Goal: Navigation & Orientation: Find specific page/section

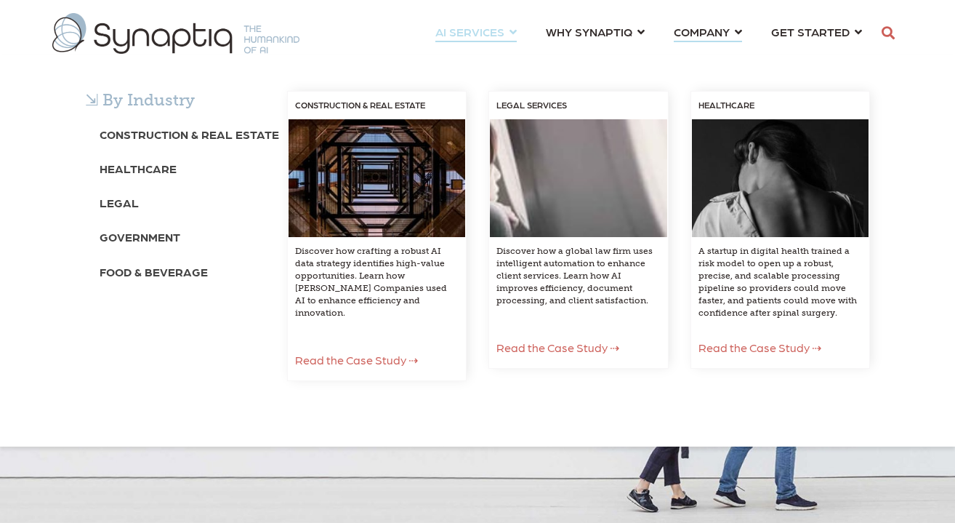
scroll to position [0, 7]
click at [609, 55] on div "⇲ By Industry Construction & Real Estate Healthcare Legal Government Food & Bev…" at bounding box center [477, 251] width 955 height 392
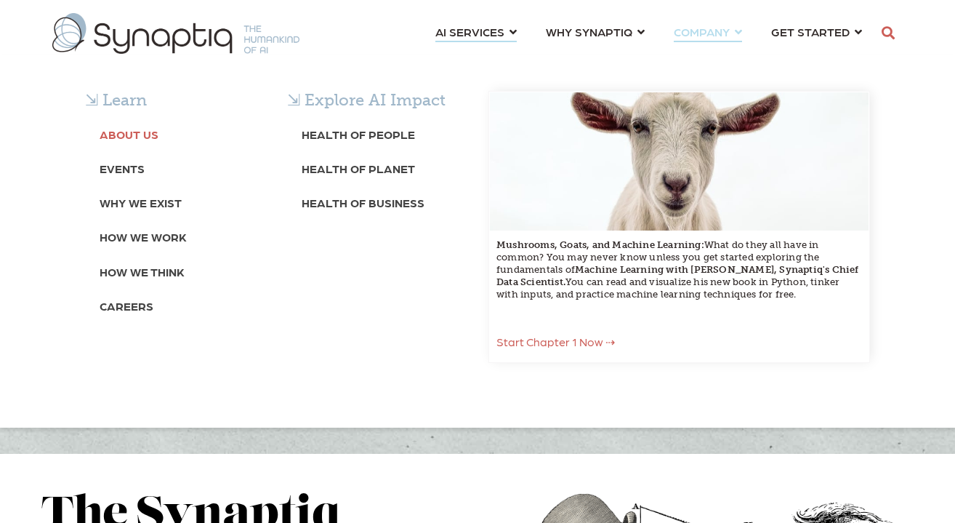
click at [139, 139] on b "About Us" at bounding box center [129, 134] width 59 height 14
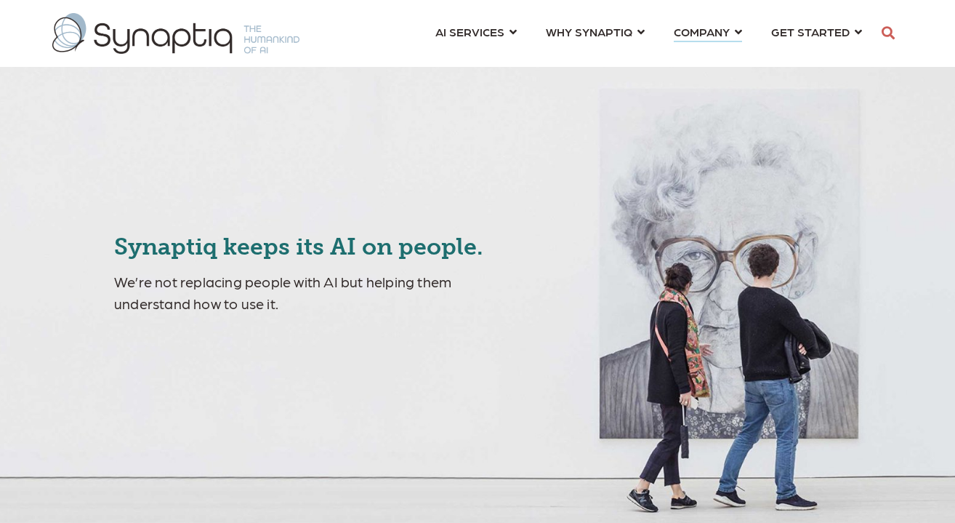
click at [358, 28] on div "AI SERVICES ⇲ By Industry Construction & Real Estate Healthcare Legal Governmen…" at bounding box center [477, 33] width 872 height 52
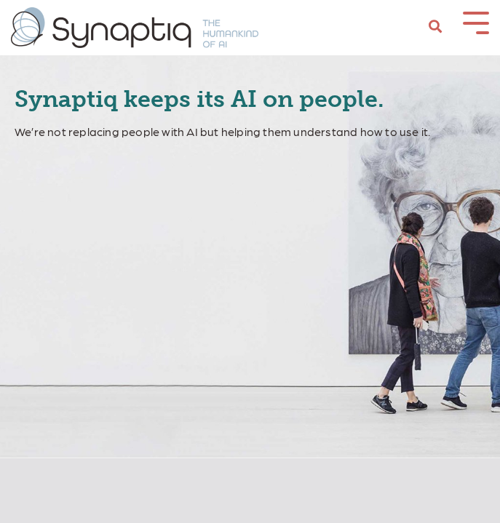
click at [473, 20] on button at bounding box center [475, 22] width 26 height 20
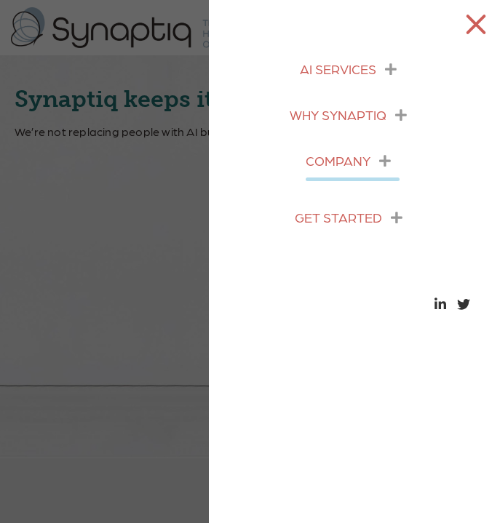
click at [337, 160] on span "COMPANY ⇲ Learn About Us Events Why We Exist How We Work How We Think Careers ⇲…" at bounding box center [337, 160] width 65 height 15
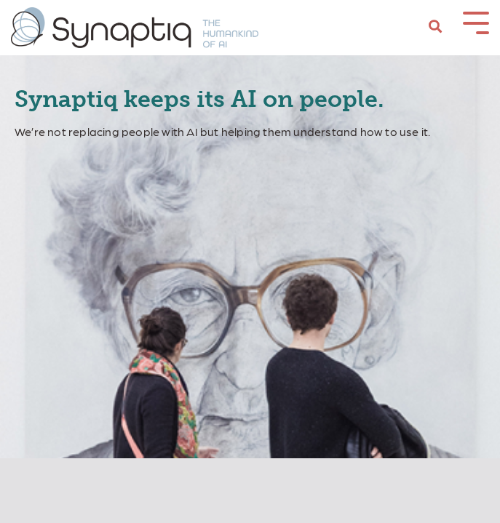
click at [473, 28] on button at bounding box center [475, 22] width 26 height 20
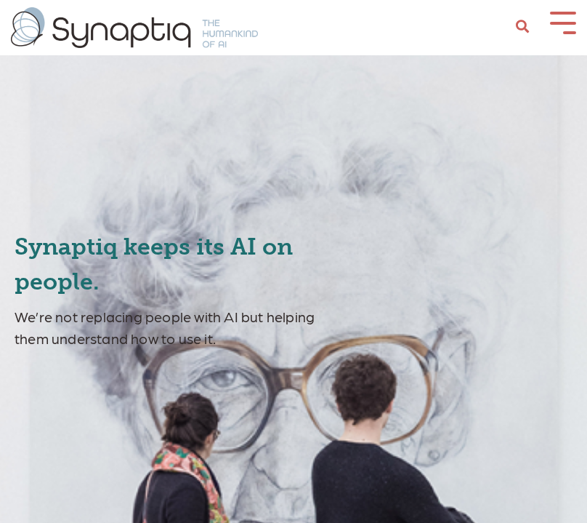
click at [499, 25] on button at bounding box center [563, 22] width 26 height 20
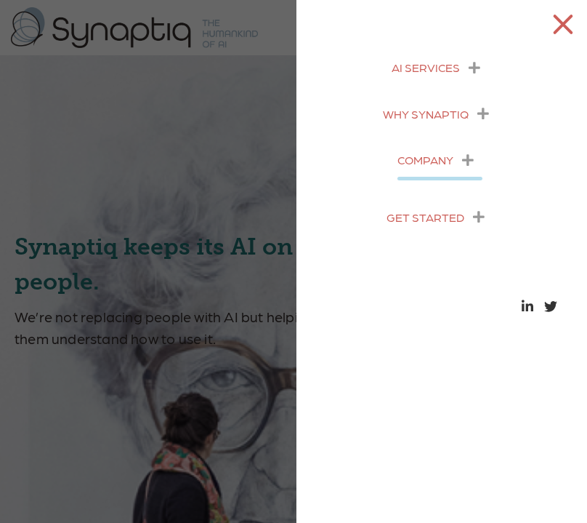
click at [238, 26] on img at bounding box center [134, 27] width 247 height 41
click at [499, 21] on span at bounding box center [563, 24] width 20 height 20
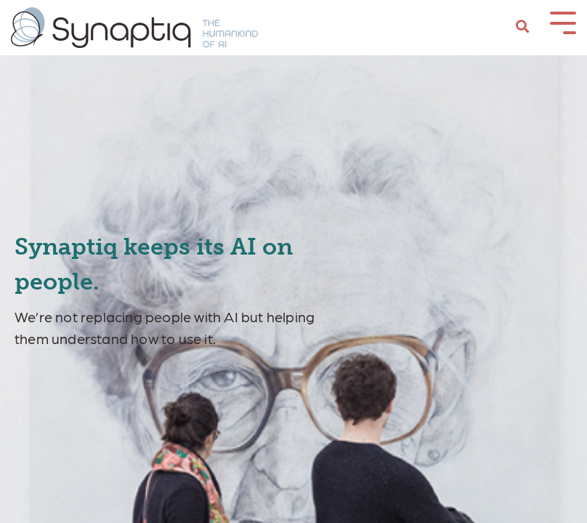
drag, startPoint x: 371, startPoint y: 44, endPoint x: 369, endPoint y: 60, distance: 15.4
click at [371, 44] on div "AI SERVICES Construction and Real Estate Healthcare" at bounding box center [293, 27] width 587 height 41
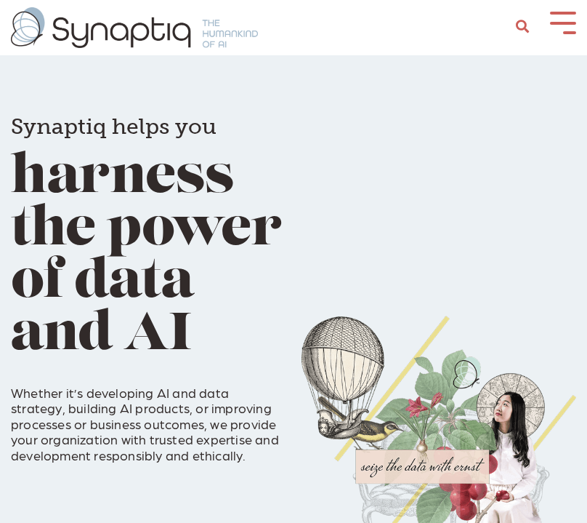
click at [567, 29] on button at bounding box center [563, 22] width 26 height 20
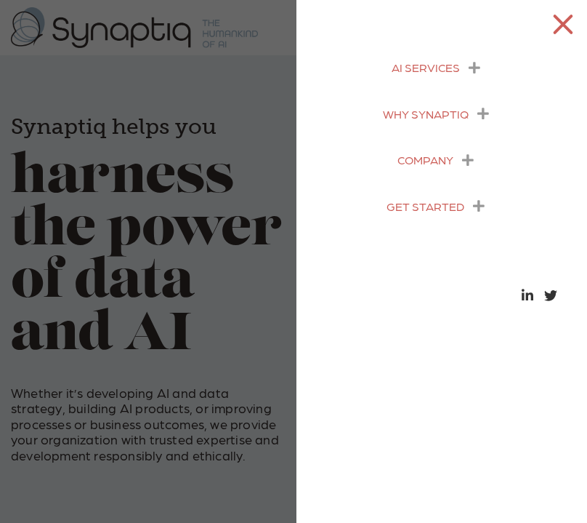
click at [484, 111] on icon "menu" at bounding box center [484, 113] width 12 height 13
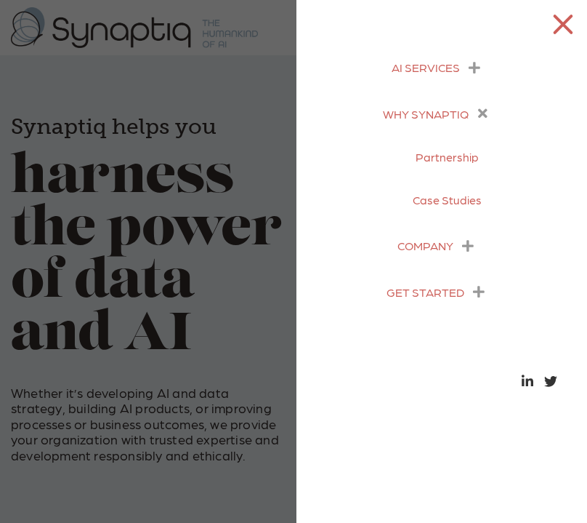
click at [468, 244] on icon "menu" at bounding box center [468, 245] width 12 height 13
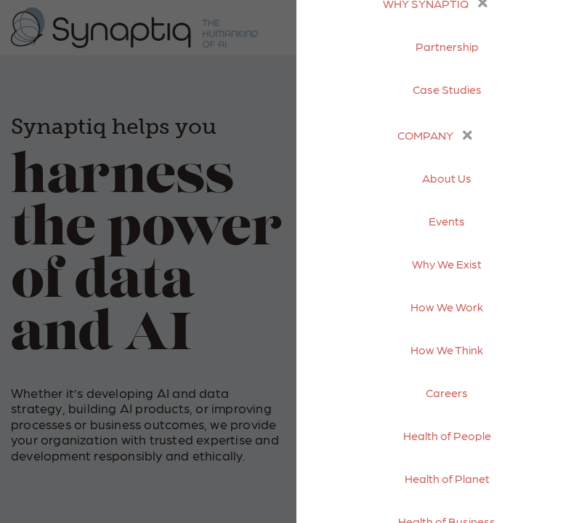
scroll to position [169, 0]
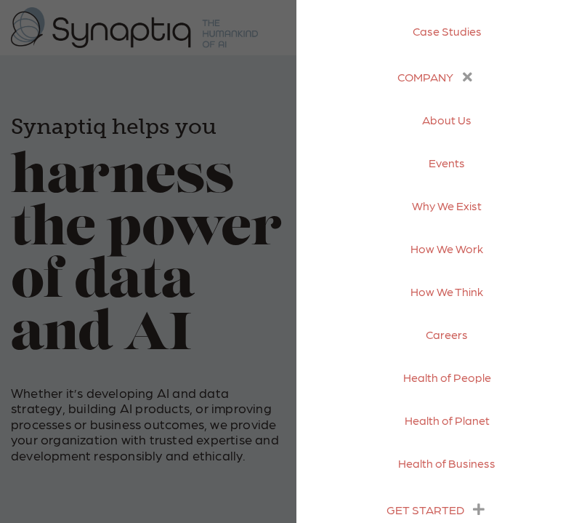
click at [464, 427] on link "Health of Planet" at bounding box center [447, 419] width 85 height 43
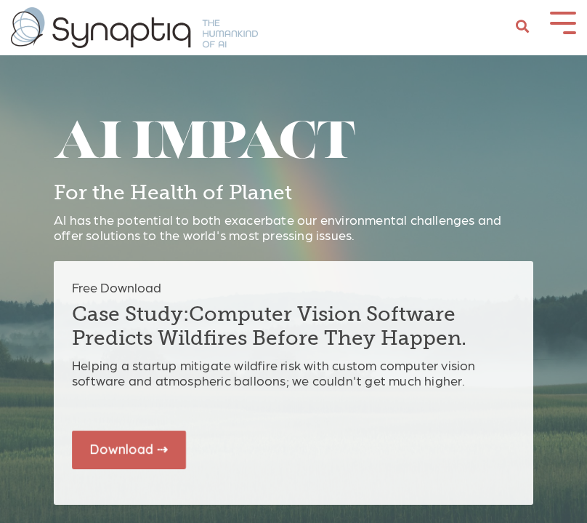
scroll to position [0, 7]
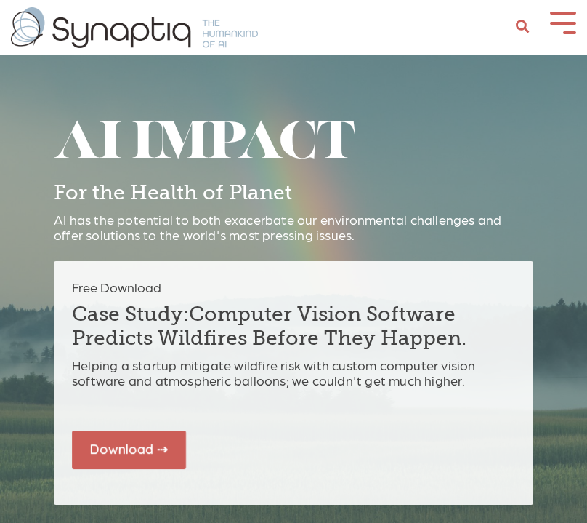
click at [565, 26] on button at bounding box center [563, 22] width 26 height 20
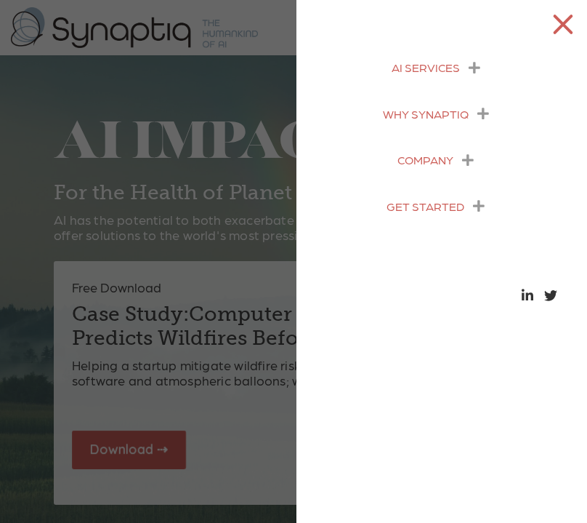
click at [462, 156] on button "menu" at bounding box center [468, 160] width 29 height 20
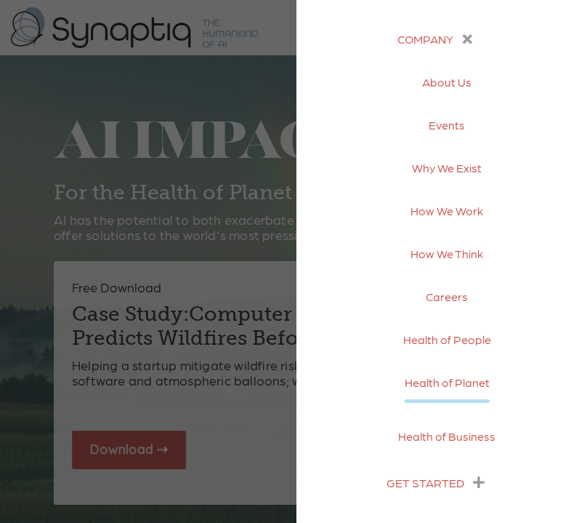
scroll to position [140, 0]
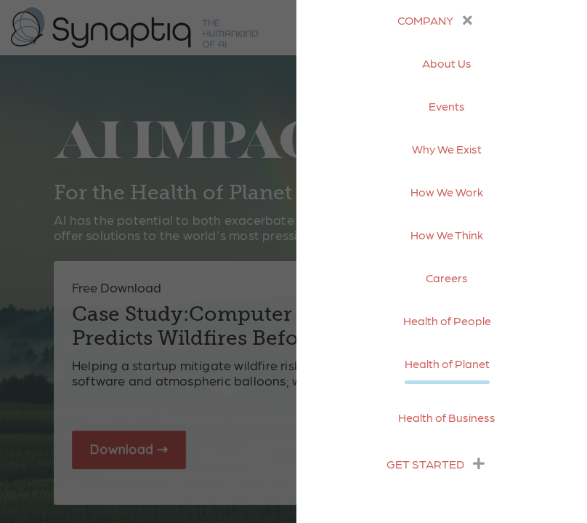
click at [454, 233] on link "How We Think" at bounding box center [447, 234] width 73 height 43
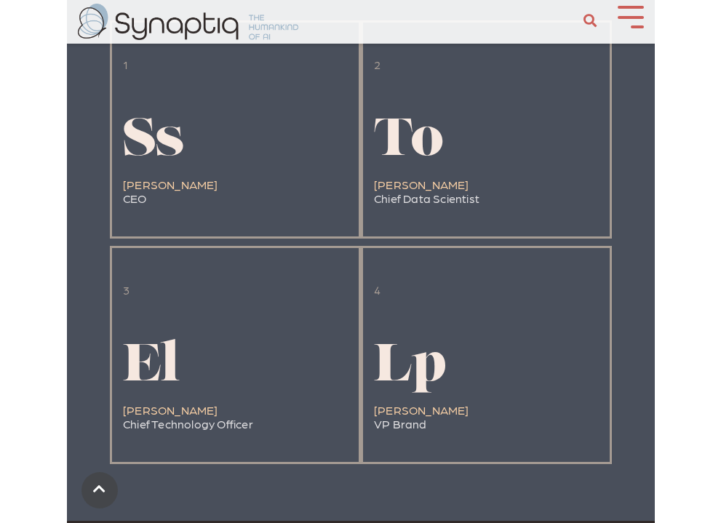
scroll to position [2969, 0]
